Goal: Task Accomplishment & Management: Manage account settings

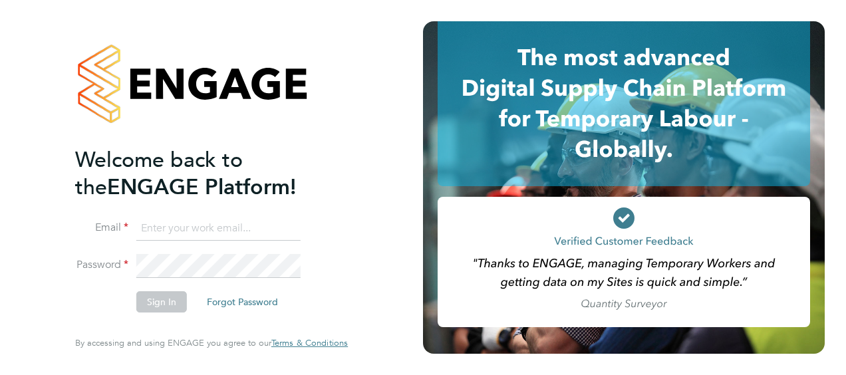
type input "[EMAIL_ADDRESS][PERSON_NAME][DOMAIN_NAME]"
click at [162, 303] on button "Sign In" at bounding box center [161, 301] width 51 height 21
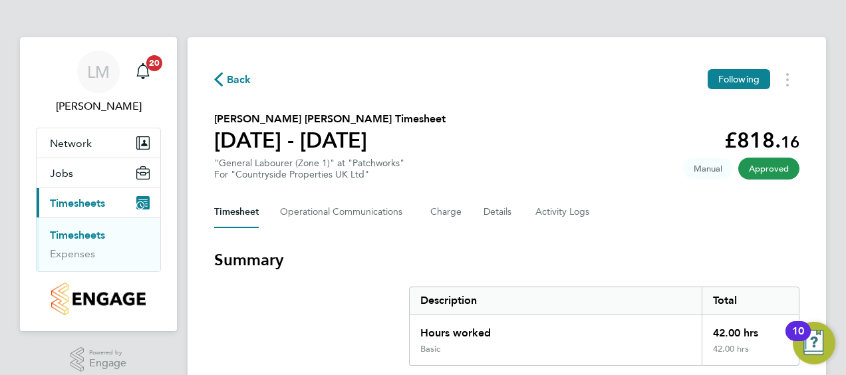
click at [242, 80] on span "Back" at bounding box center [239, 80] width 25 height 16
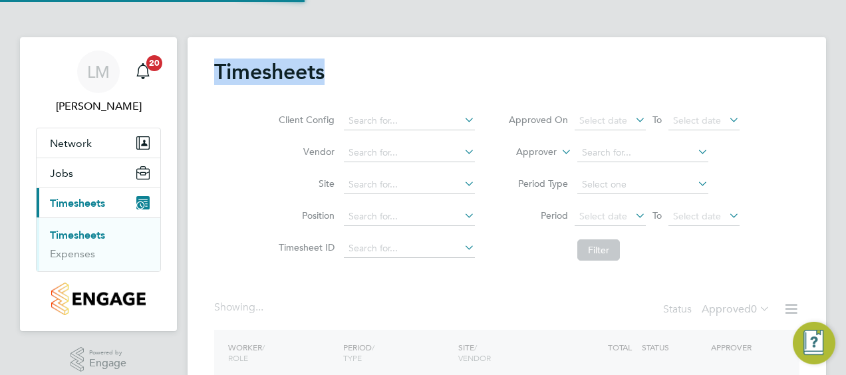
click at [242, 80] on h2 "Timesheets" at bounding box center [269, 72] width 110 height 27
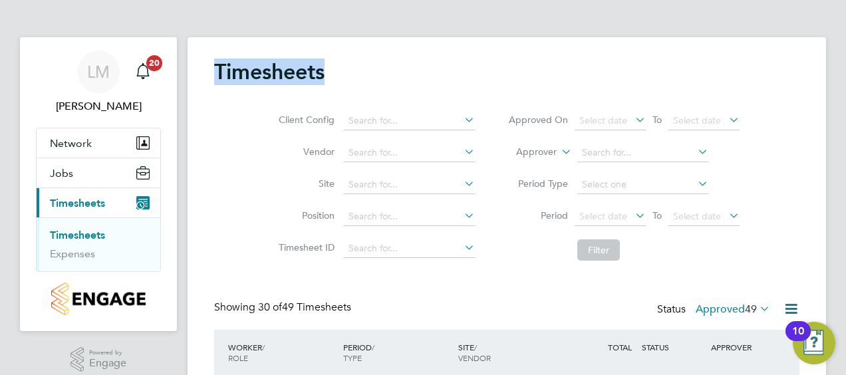
click at [83, 206] on span "Timesheets" at bounding box center [77, 203] width 55 height 13
click at [67, 234] on link "Timesheets" at bounding box center [77, 235] width 55 height 13
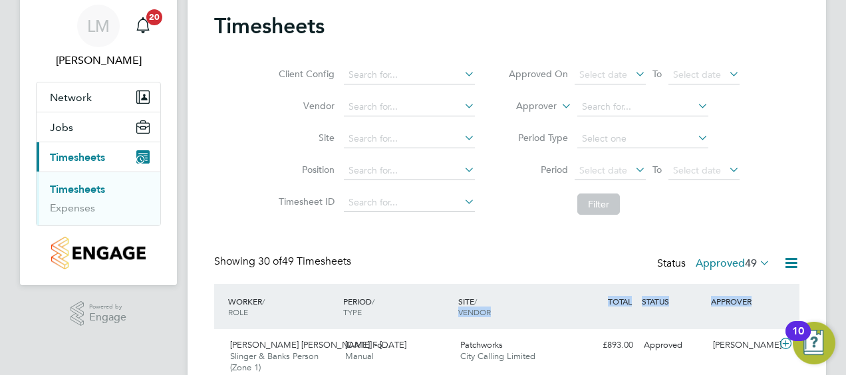
drag, startPoint x: 844, startPoint y: 363, endPoint x: 816, endPoint y: 369, distance: 28.4
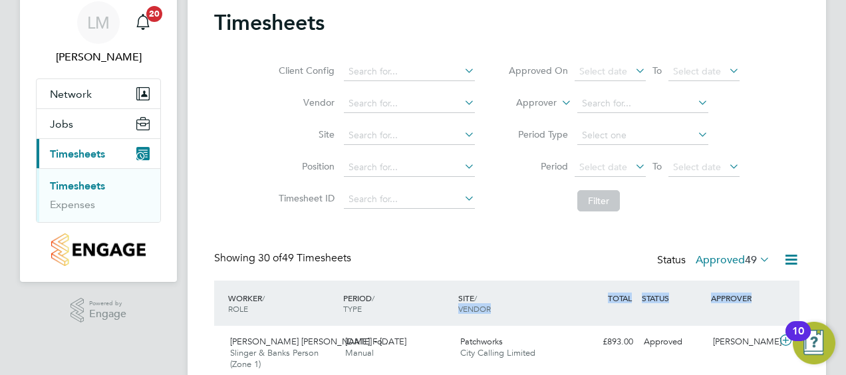
drag, startPoint x: 816, startPoint y: 369, endPoint x: 841, endPoint y: 373, distance: 25.6
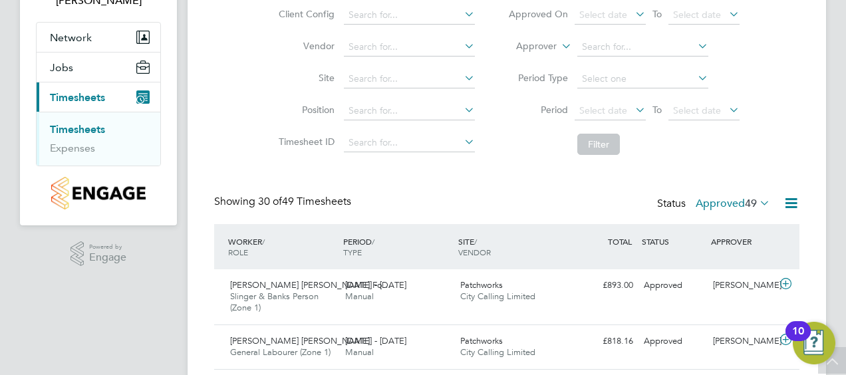
click at [841, 373] on icon at bounding box center [832, 362] width 23 height 31
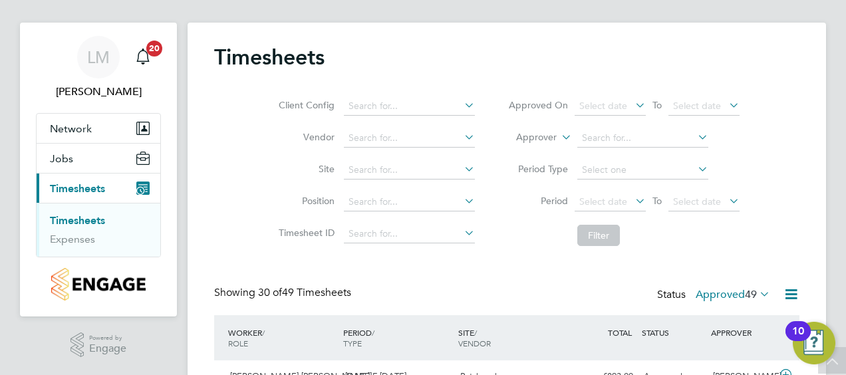
click at [841, 373] on icon at bounding box center [832, 362] width 23 height 31
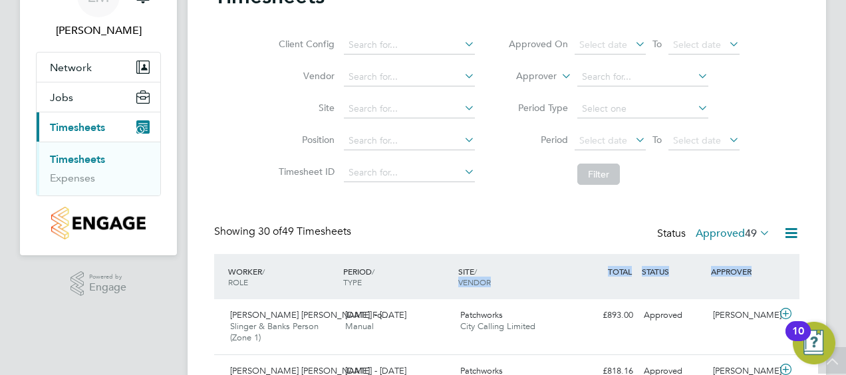
click at [720, 238] on label "Approved 49" at bounding box center [733, 233] width 75 height 13
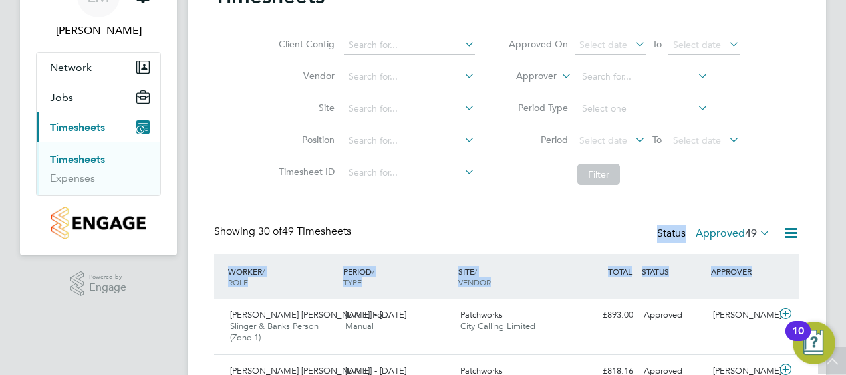
drag, startPoint x: 833, startPoint y: 220, endPoint x: 822, endPoint y: 273, distance: 53.8
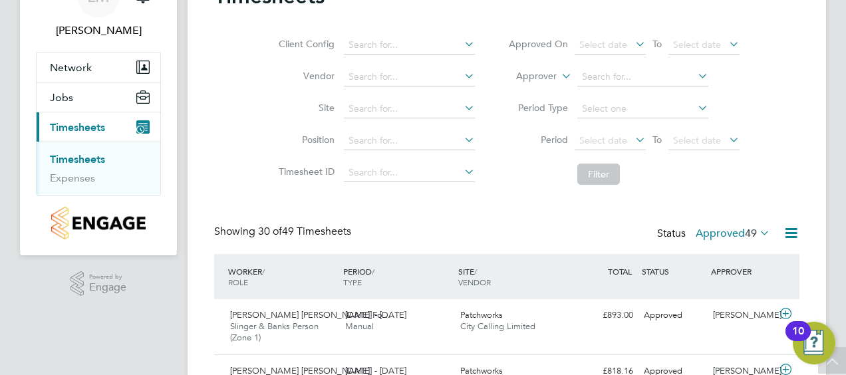
drag, startPoint x: 822, startPoint y: 273, endPoint x: 781, endPoint y: 140, distance: 139.1
click at [781, 140] on div "Client Config Vendor Site Position Timesheet ID Approved On Select date To Sele…" at bounding box center [507, 107] width 586 height 169
